Goal: Communication & Community: Answer question/provide support

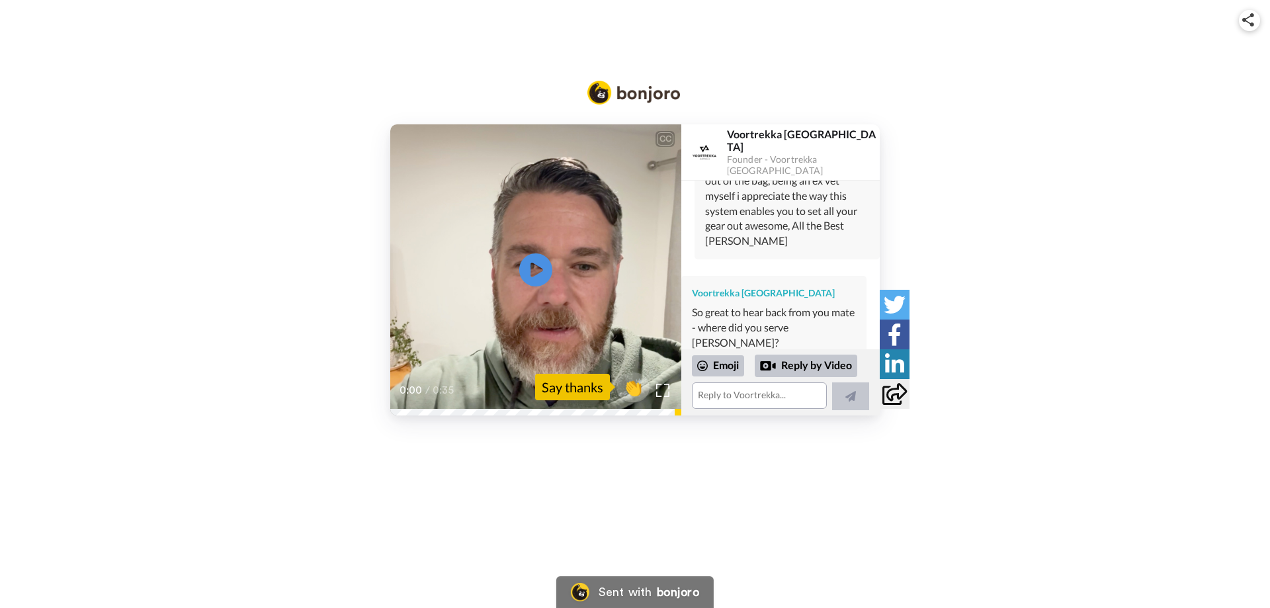
scroll to position [243, 0]
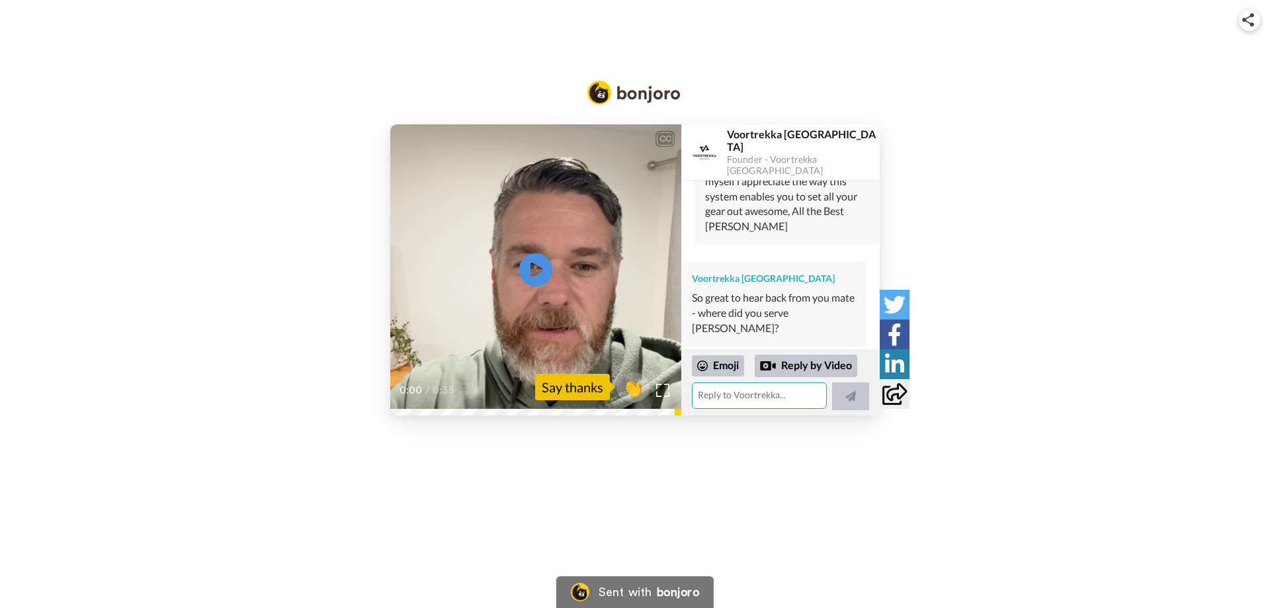
click at [712, 387] on textarea at bounding box center [759, 395] width 135 height 26
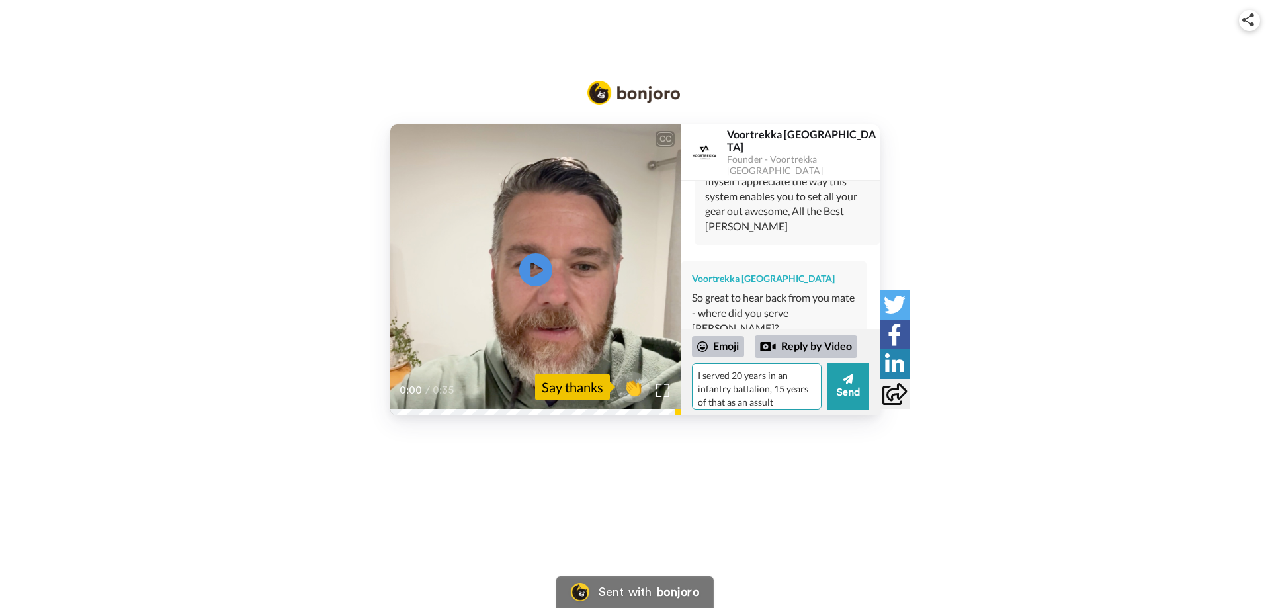
scroll to position [5, 0]
drag, startPoint x: 777, startPoint y: 404, endPoint x: 749, endPoint y: 404, distance: 27.8
click at [749, 404] on textarea "I served 20 years in an infantry battalion, 15 years of that as an assult" at bounding box center [757, 386] width 130 height 46
click at [761, 384] on textarea "I served 20 years in an infantry battalion, 15 years of that as an assault pion…" at bounding box center [757, 386] width 130 height 46
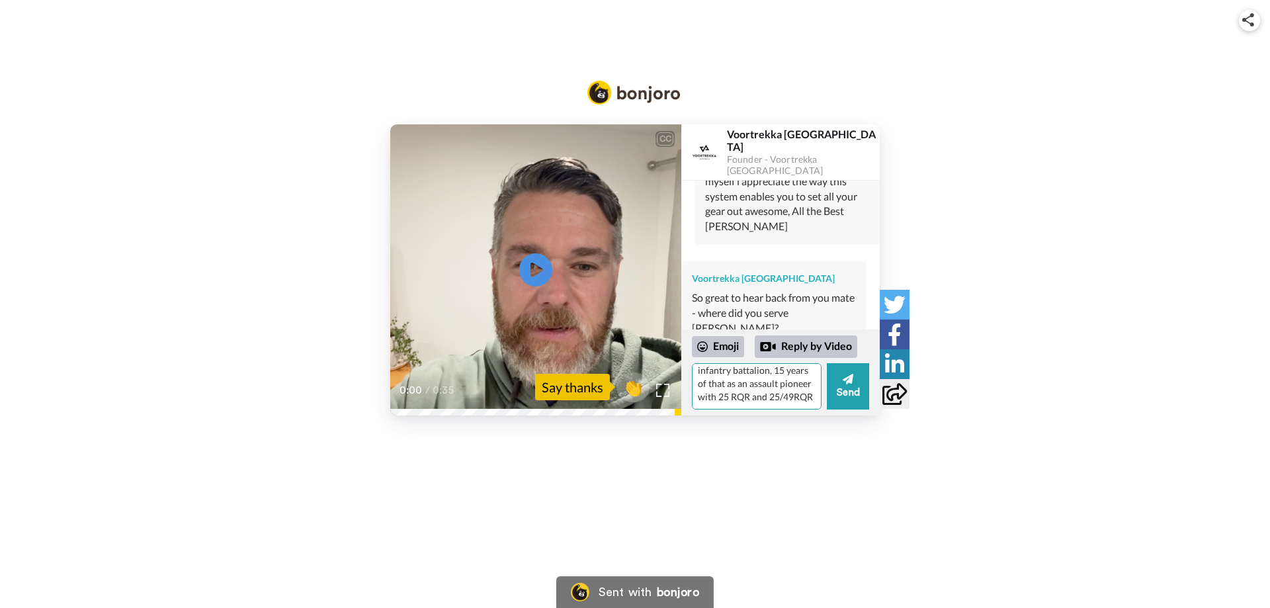
click at [722, 397] on textarea "I served 20 years in an infantry battalion, 15 years of that as an assault pion…" at bounding box center [757, 386] width 130 height 46
click at [745, 401] on textarea "I served 20 years in an infantry battalion, 15 years of that as an assault pion…" at bounding box center [757, 386] width 130 height 46
type textarea "I served 20 years in an infantry battalion, 15 years of that as an assault pion…"
click at [847, 385] on button "Send" at bounding box center [848, 386] width 42 height 46
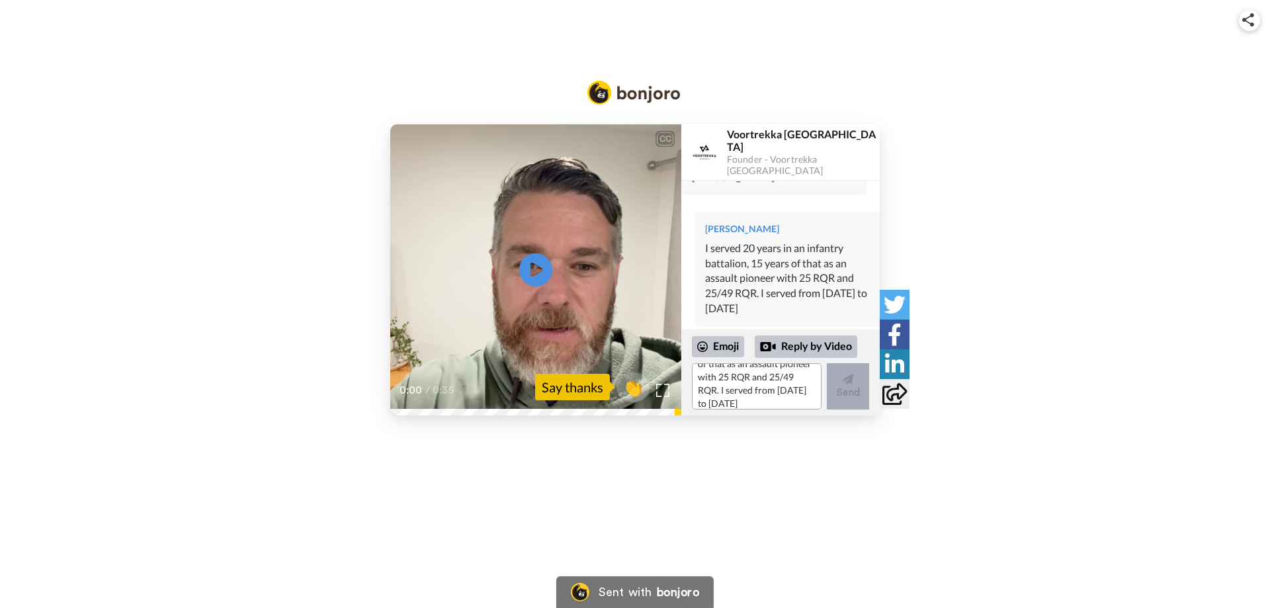
scroll to position [0, 0]
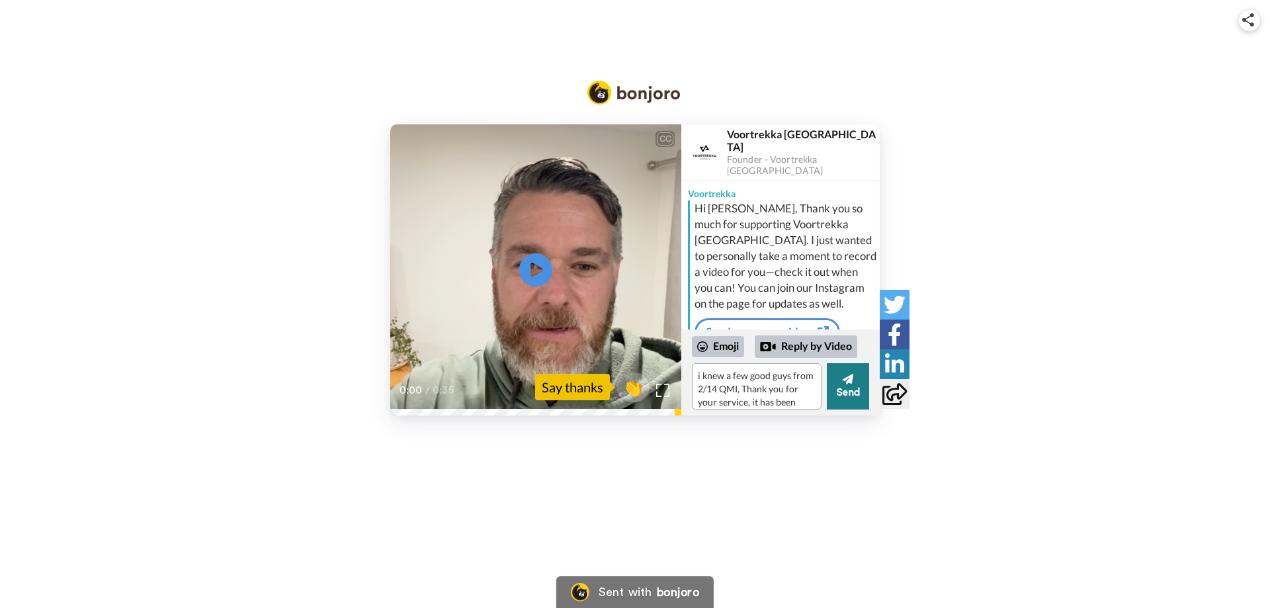
scroll to position [12, 0]
type textarea "i knew a few good guys from 2/14 QMI, Thank you for your service, it has been g…"
click at [845, 380] on icon at bounding box center [848, 379] width 11 height 11
